Goal: Find specific page/section: Find specific page/section

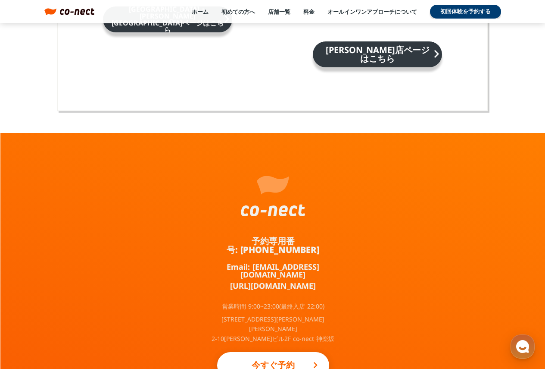
scroll to position [5682, 0]
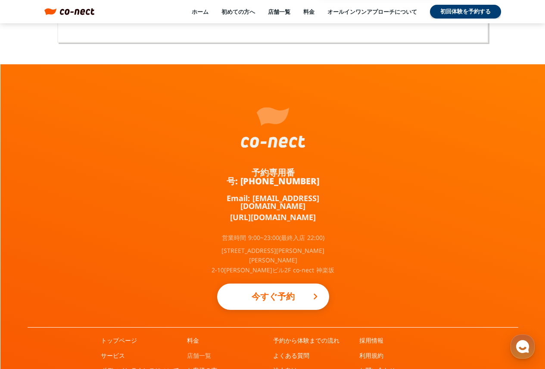
click at [206, 351] on link "店舗一覧" at bounding box center [199, 355] width 24 height 9
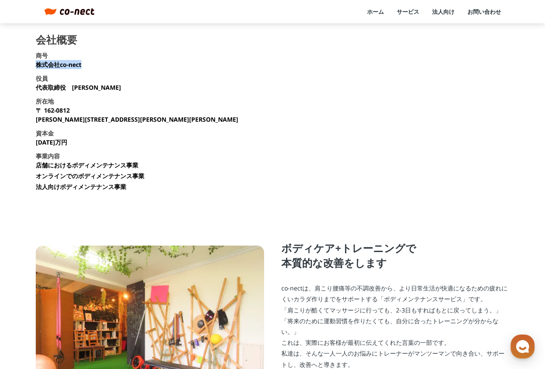
drag, startPoint x: 38, startPoint y: 64, endPoint x: 88, endPoint y: 64, distance: 50.9
click at [88, 64] on section "会社概要 商号 株式会社co-nect 役員 代表取締役　中山 友貴 所在地 〒 162-0812 東京都新宿区西五軒町2-10 東松ビル2F 資本金 135…" at bounding box center [273, 115] width 474 height 163
copy p "株式会社co-nect"
